Goal: Check status

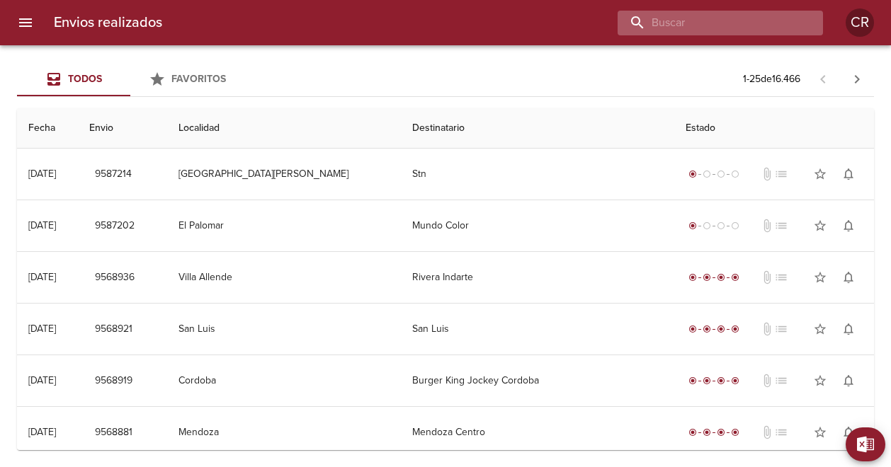
click at [769, 21] on input "buscar" at bounding box center [708, 23] width 181 height 25
type input "berazategui"
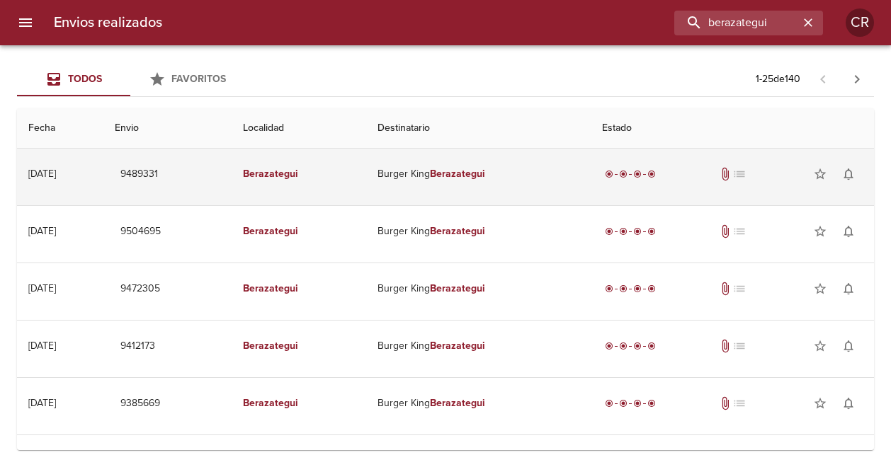
click at [480, 175] on em "Berazategui" at bounding box center [457, 174] width 55 height 12
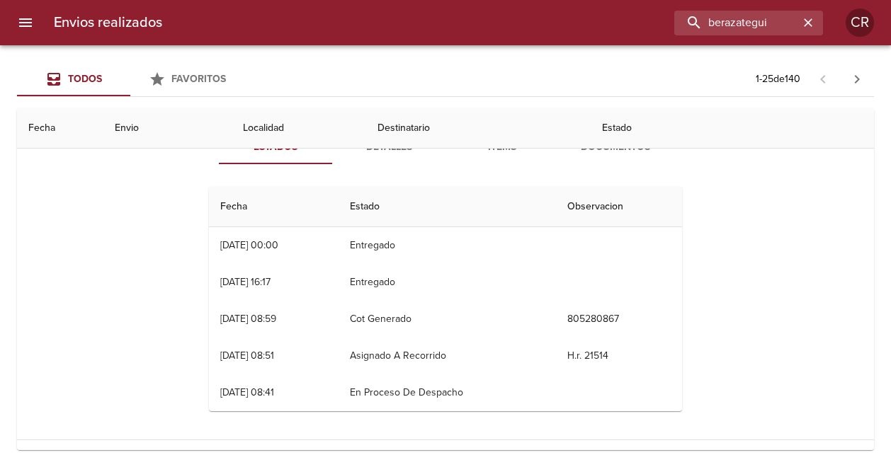
scroll to position [71, 0]
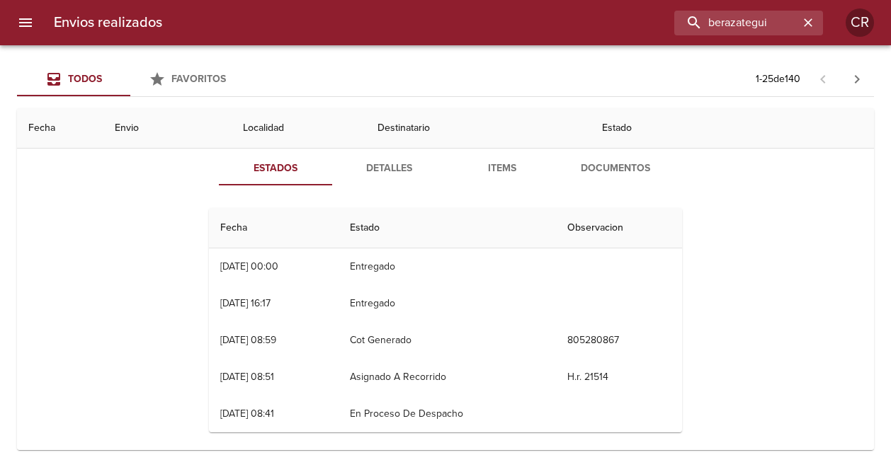
click at [387, 172] on span "Detalles" at bounding box center [389, 169] width 96 height 18
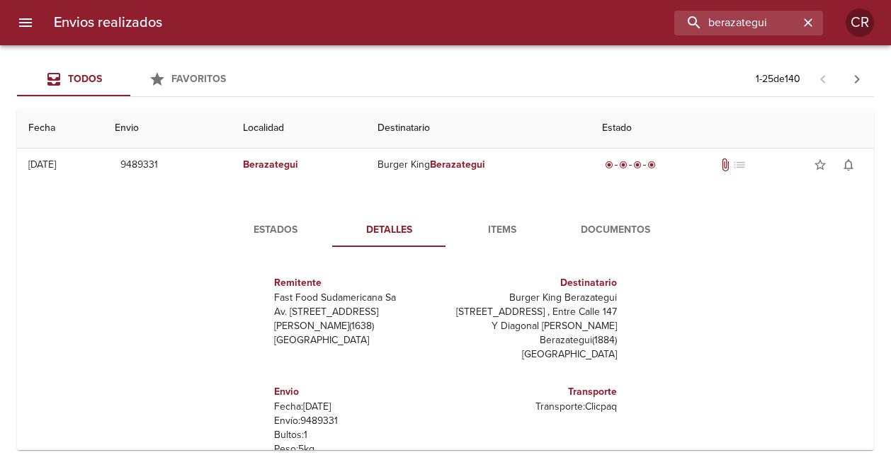
scroll to position [0, 0]
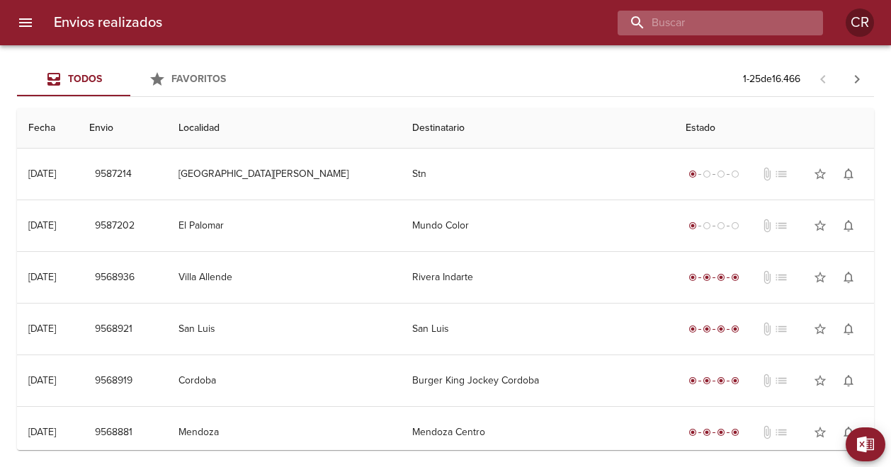
click at [780, 23] on input "buscar" at bounding box center [708, 23] width 181 height 25
type input "berazategui"
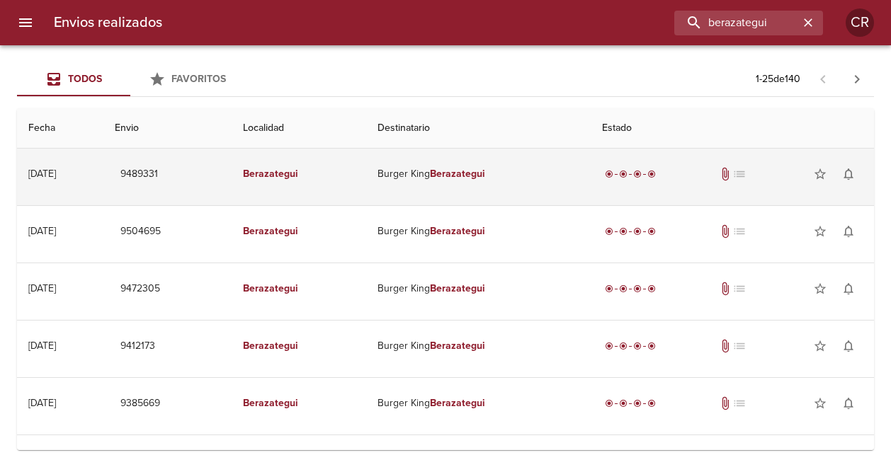
click at [457, 168] on em "Berazategui" at bounding box center [457, 174] width 55 height 12
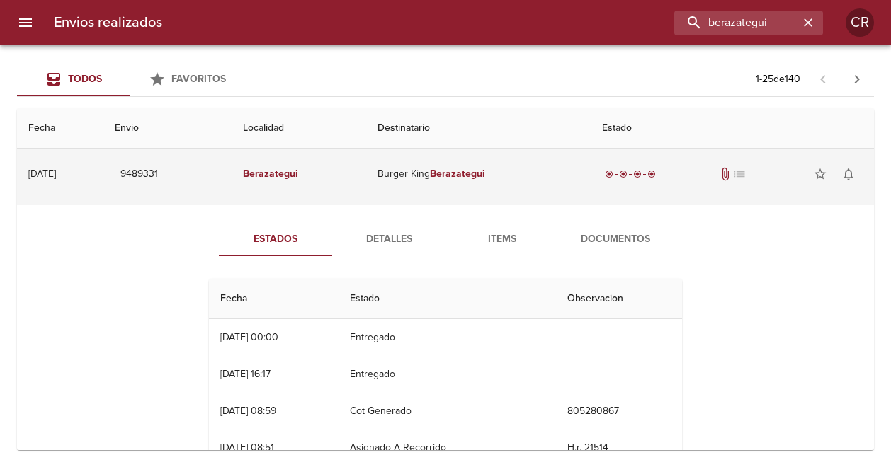
click at [460, 165] on td "Burger King Berazategui" at bounding box center [478, 174] width 224 height 51
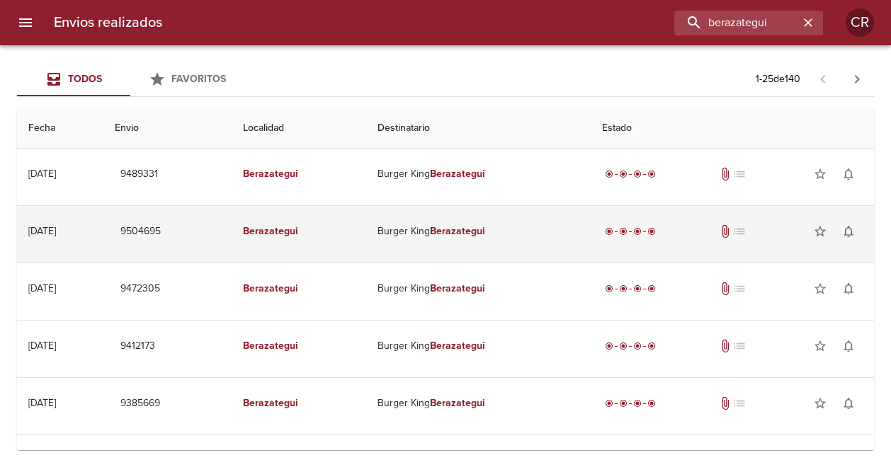
click at [467, 227] on em "Berazategui" at bounding box center [457, 231] width 55 height 12
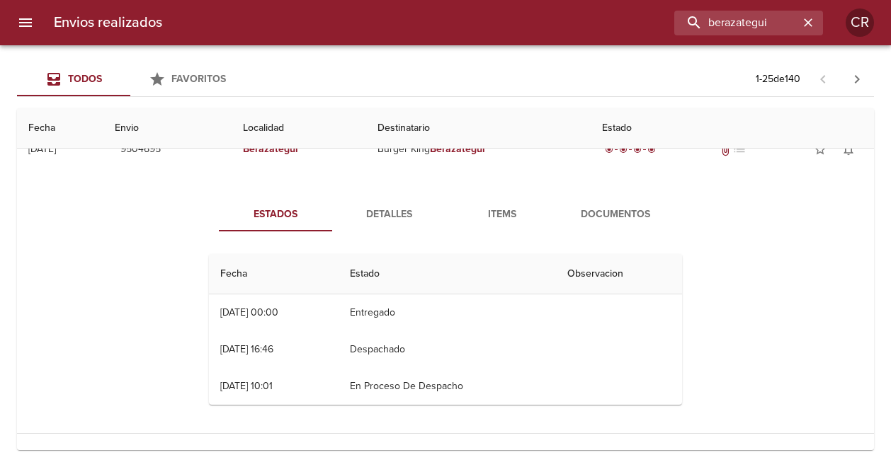
scroll to position [71, 0]
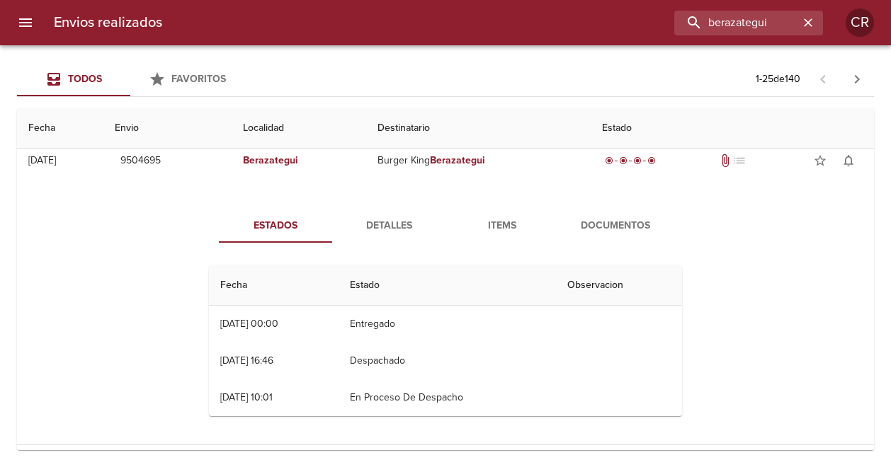
click at [392, 223] on span "Detalles" at bounding box center [389, 226] width 96 height 18
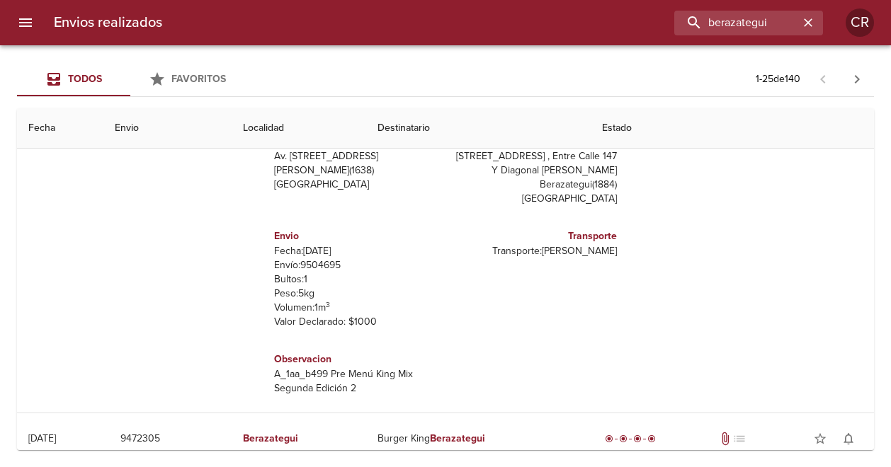
scroll to position [0, 0]
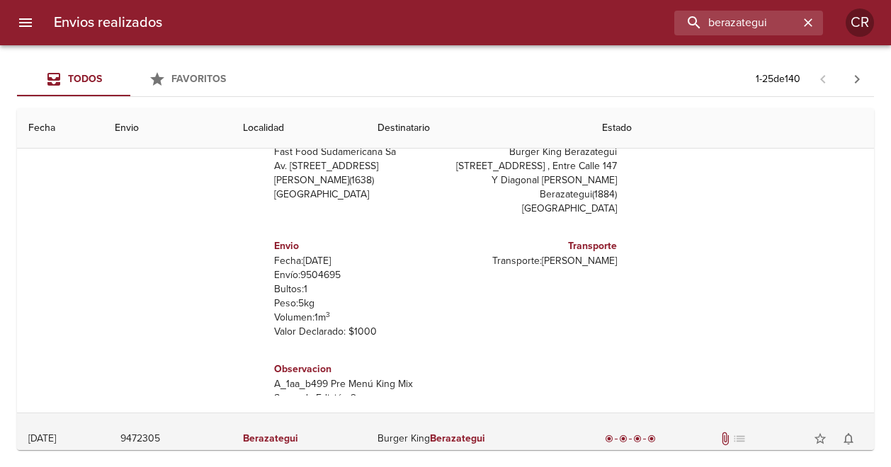
click at [61, 423] on td "[DATE] [DATE]" at bounding box center [60, 439] width 86 height 51
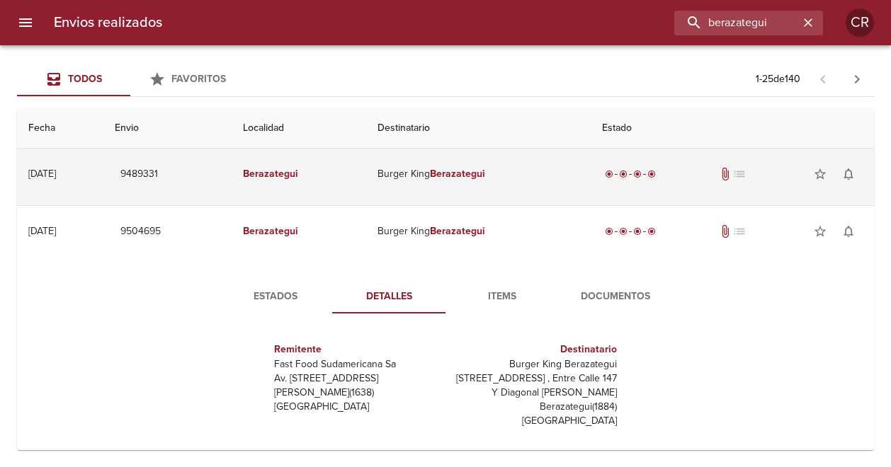
click at [485, 171] on em "Berazategui" at bounding box center [457, 174] width 55 height 12
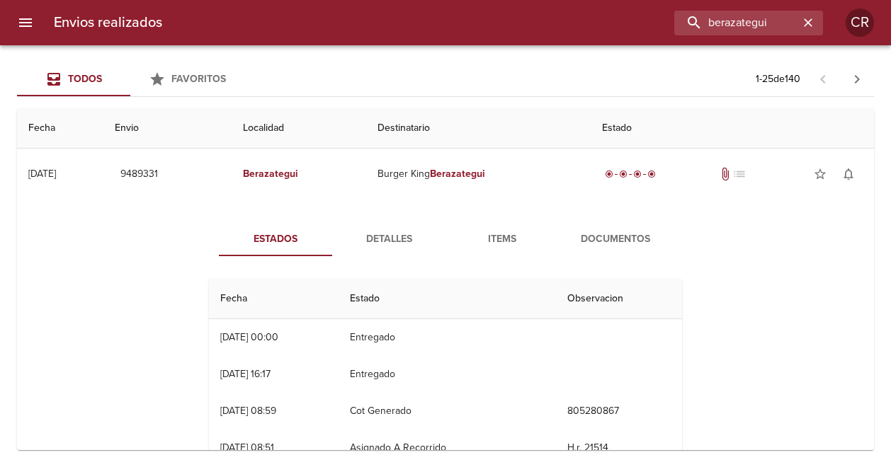
click at [396, 235] on span "Detalles" at bounding box center [389, 240] width 96 height 18
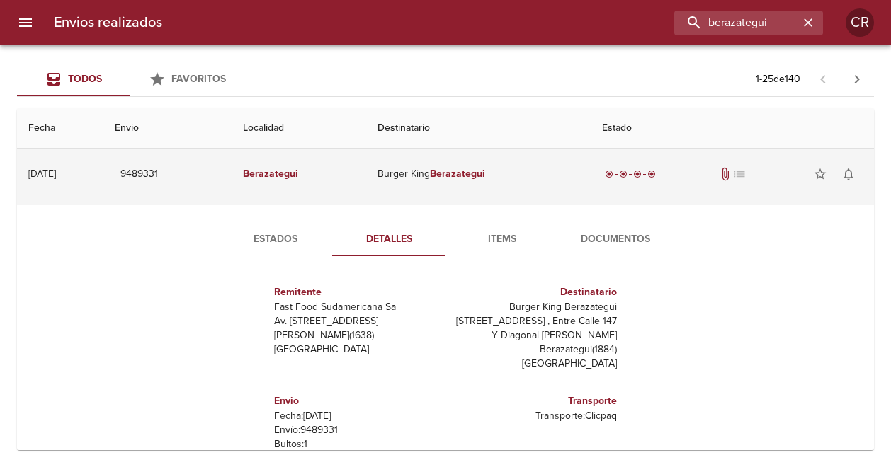
click at [477, 171] on em "Berazategui" at bounding box center [457, 174] width 55 height 12
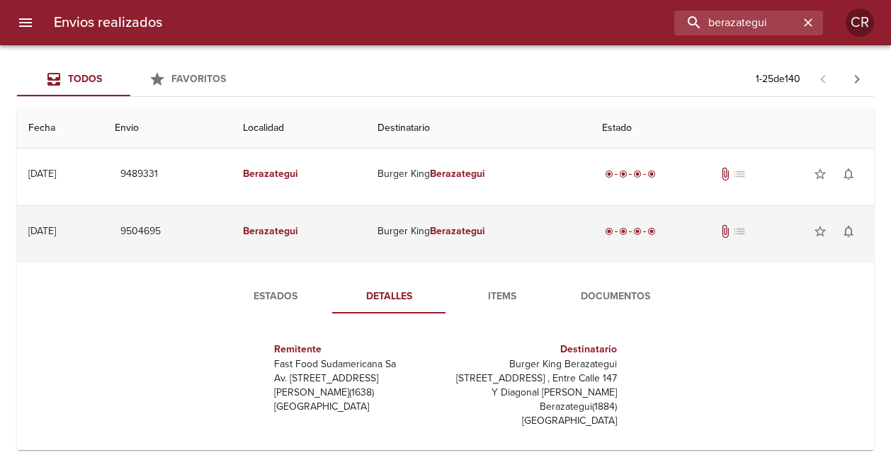
click at [479, 225] on em "Berazategui" at bounding box center [457, 231] width 55 height 12
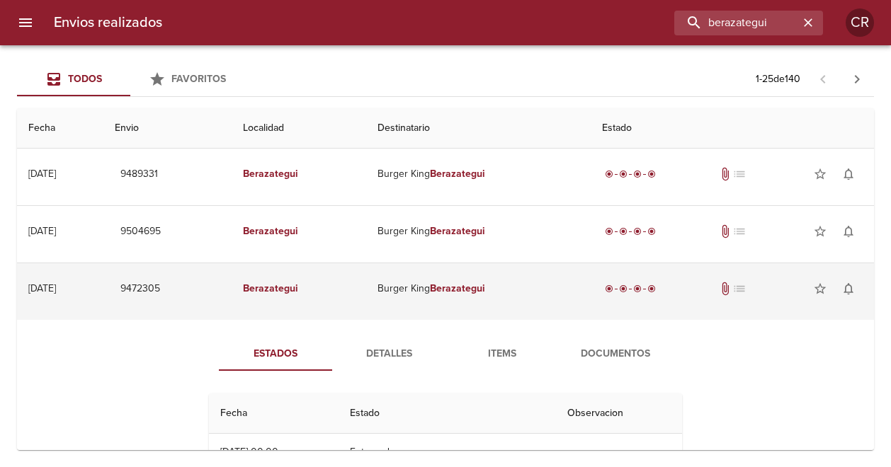
click at [471, 288] on em "Berazategui" at bounding box center [457, 289] width 55 height 12
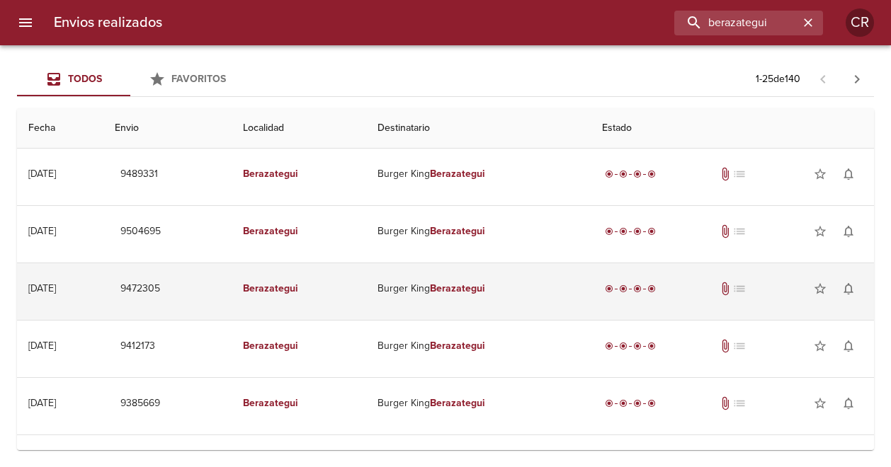
click at [471, 287] on em "Berazategui" at bounding box center [457, 289] width 55 height 12
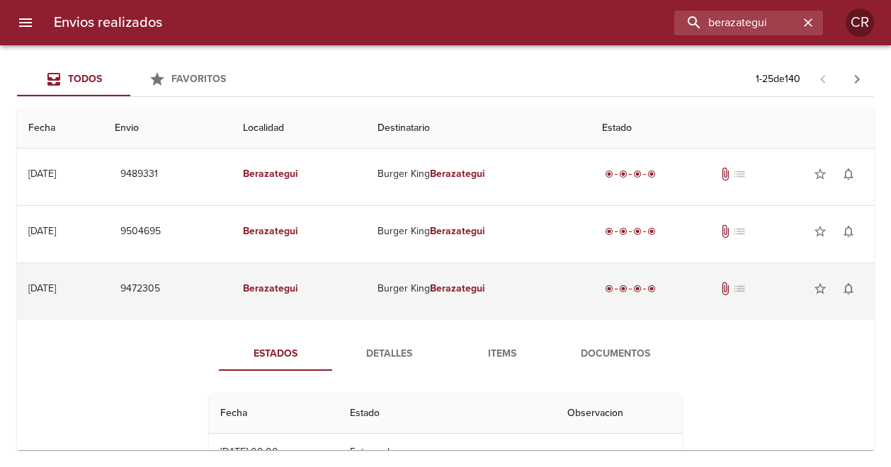
scroll to position [142, 0]
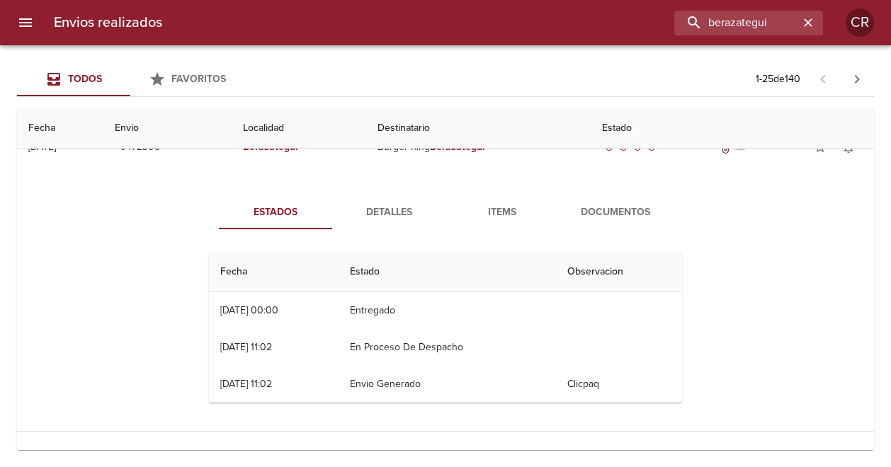
click at [385, 209] on span "Detalles" at bounding box center [389, 213] width 96 height 18
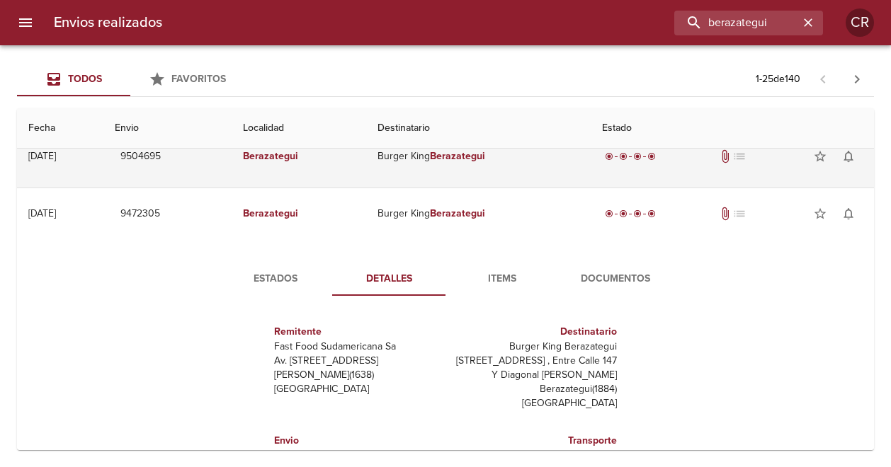
scroll to position [0, 0]
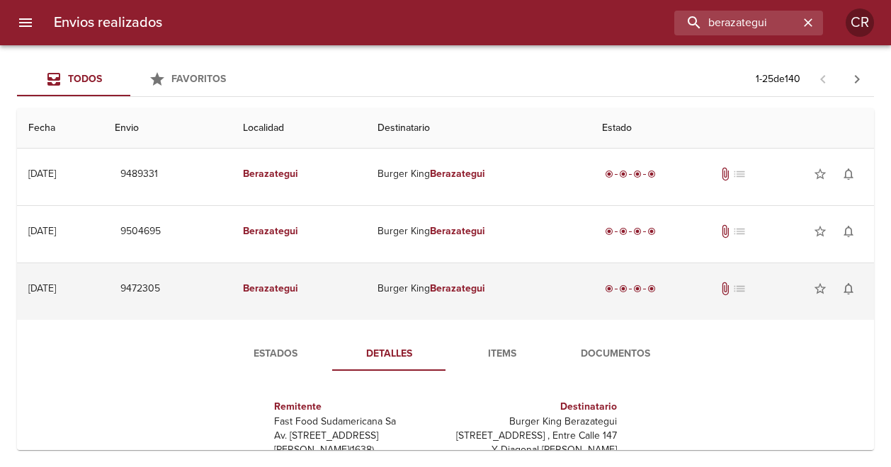
click at [455, 287] on em "Berazategui" at bounding box center [457, 289] width 55 height 12
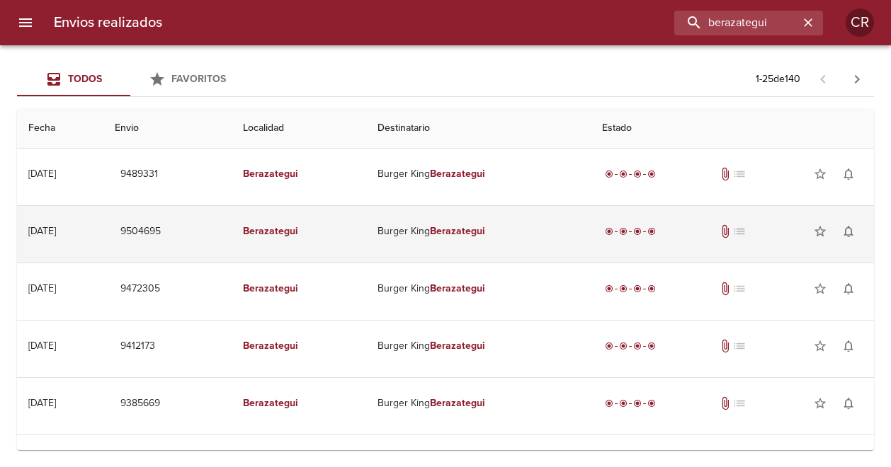
click at [464, 229] on em "Berazategui" at bounding box center [457, 231] width 55 height 12
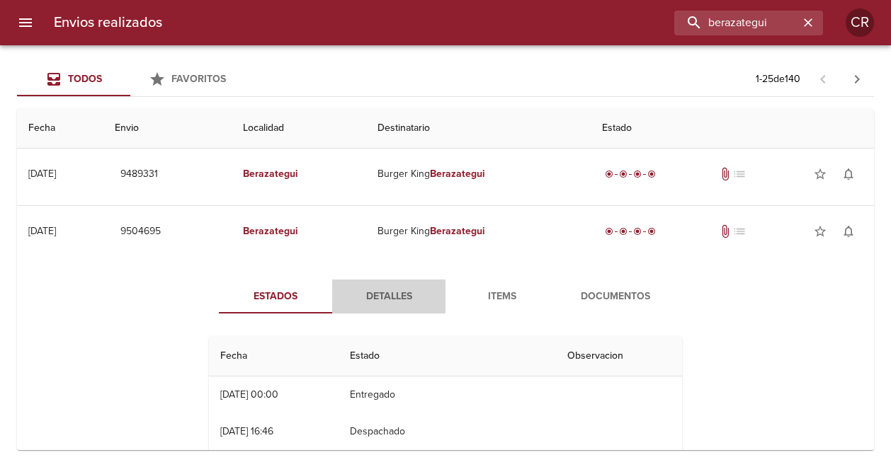
click at [408, 298] on span "Detalles" at bounding box center [389, 297] width 96 height 18
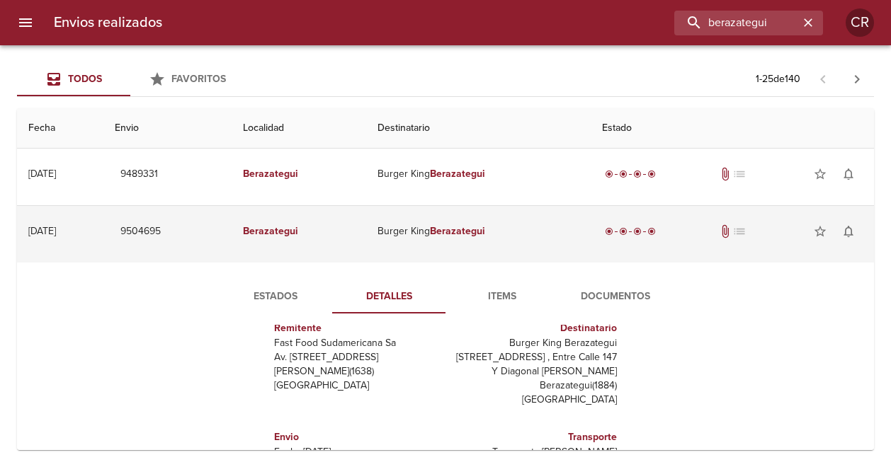
click at [484, 220] on td "Burger King Berazategui" at bounding box center [478, 231] width 224 height 51
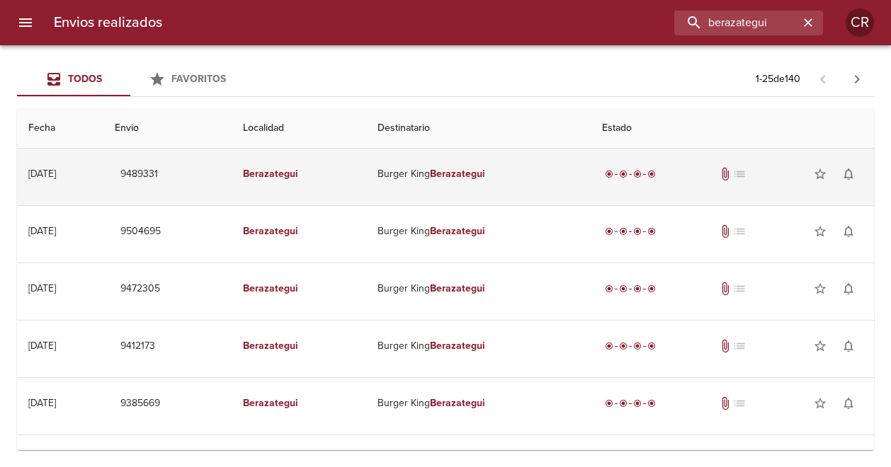
click at [477, 169] on em "Berazategui" at bounding box center [457, 174] width 55 height 12
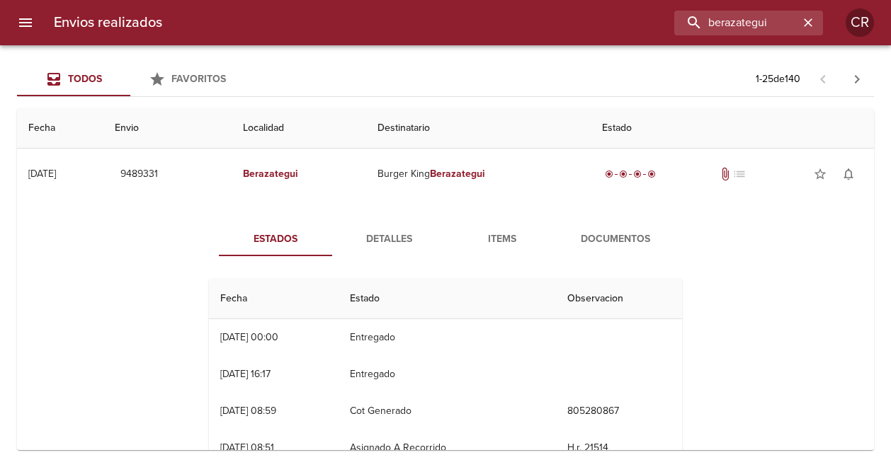
click at [387, 235] on span "Detalles" at bounding box center [389, 240] width 96 height 18
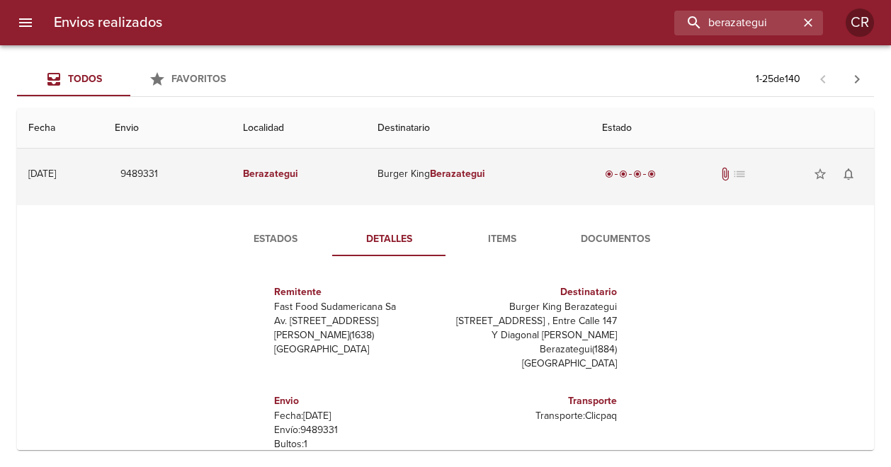
click at [474, 168] on em "Berazategui" at bounding box center [457, 174] width 55 height 12
